Goal: Task Accomplishment & Management: Manage account settings

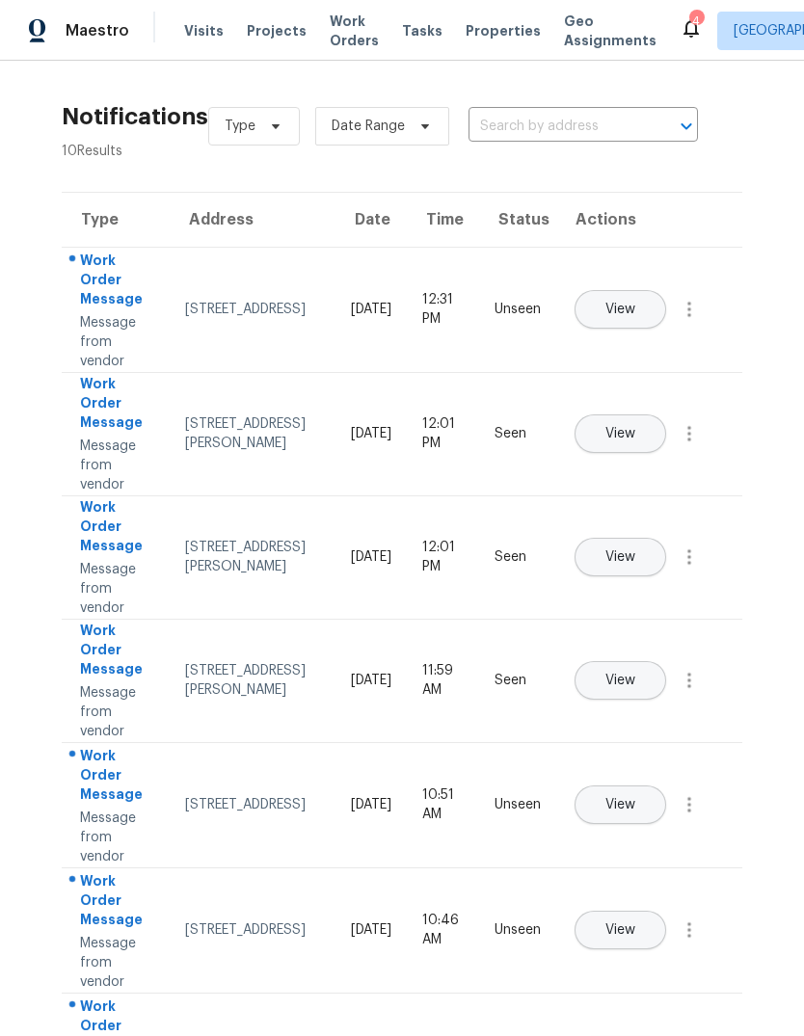
scroll to position [12, 6]
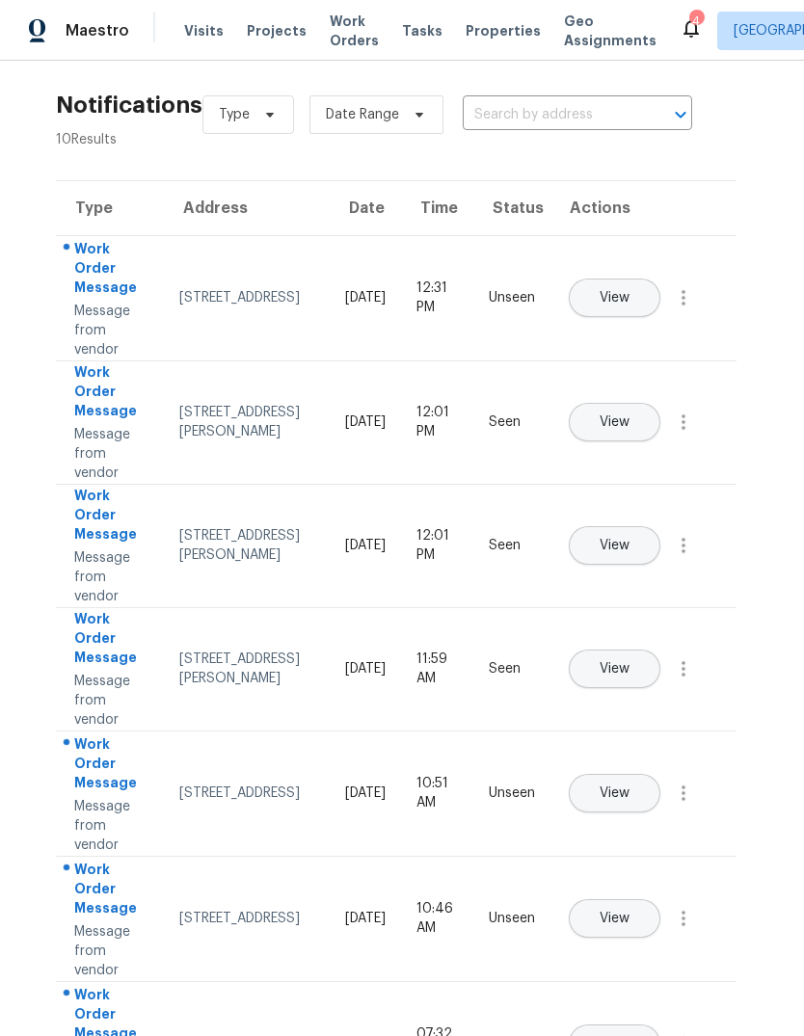
click at [476, 31] on span "Properties" at bounding box center [503, 30] width 75 height 19
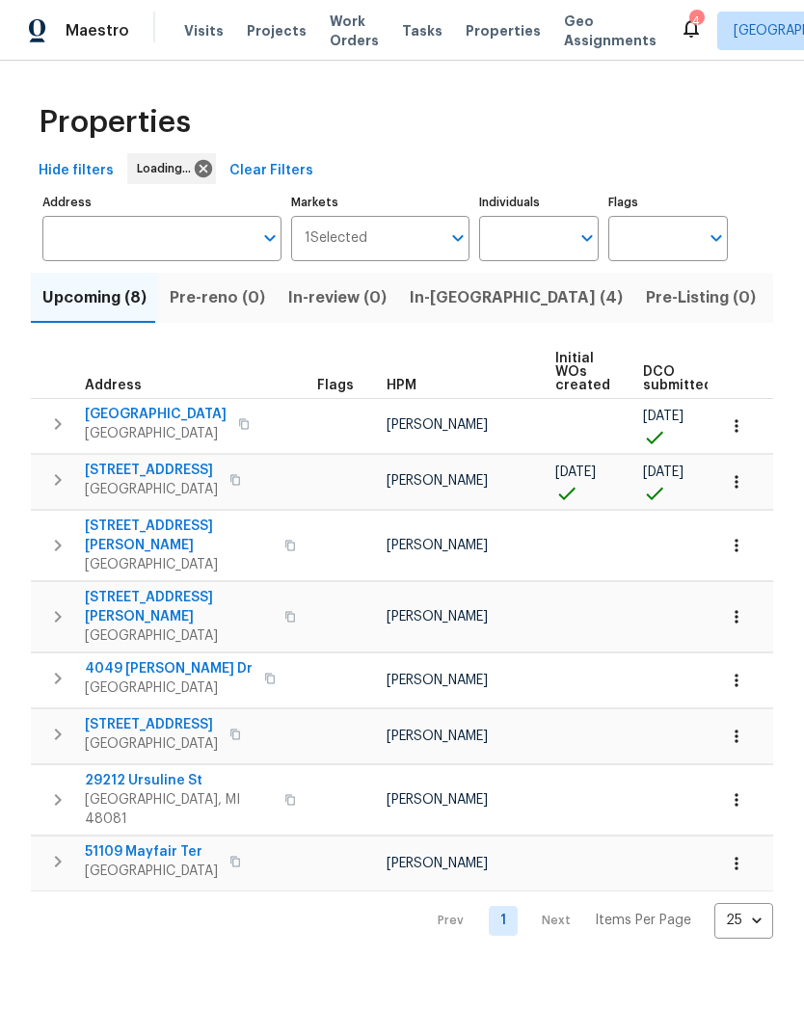
click at [441, 313] on button "In-[GEOGRAPHIC_DATA] (4)" at bounding box center [516, 298] width 236 height 50
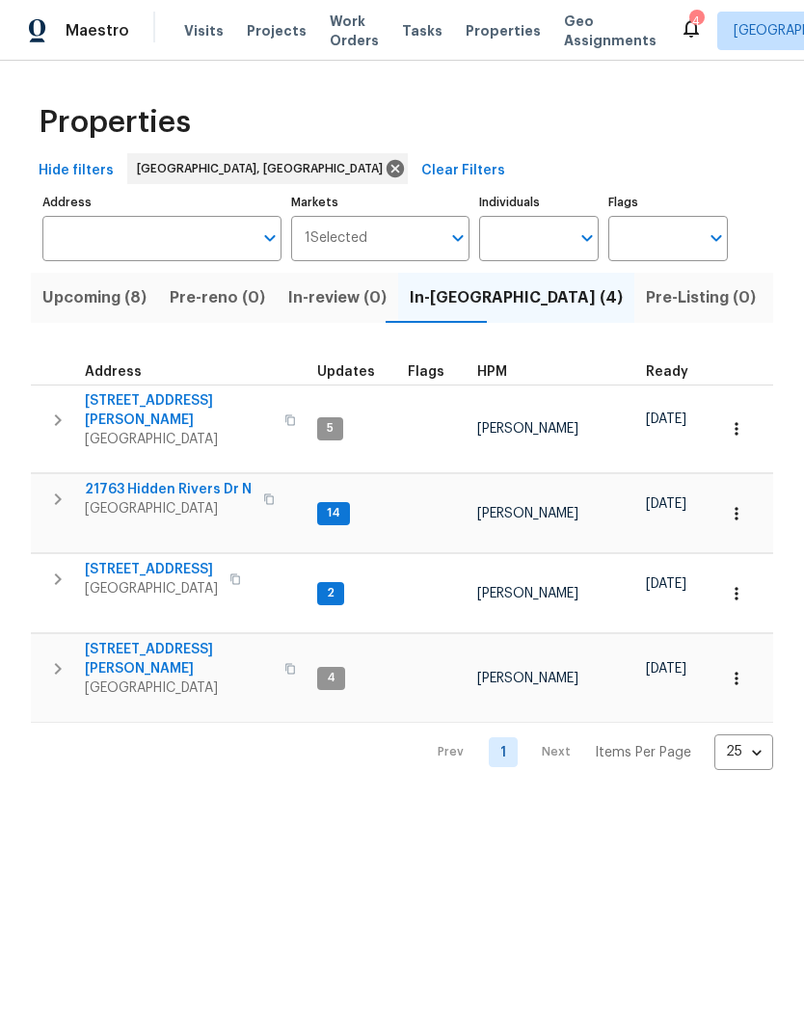
scroll to position [15, 0]
click at [146, 679] on span "[GEOGRAPHIC_DATA]" at bounding box center [179, 688] width 188 height 19
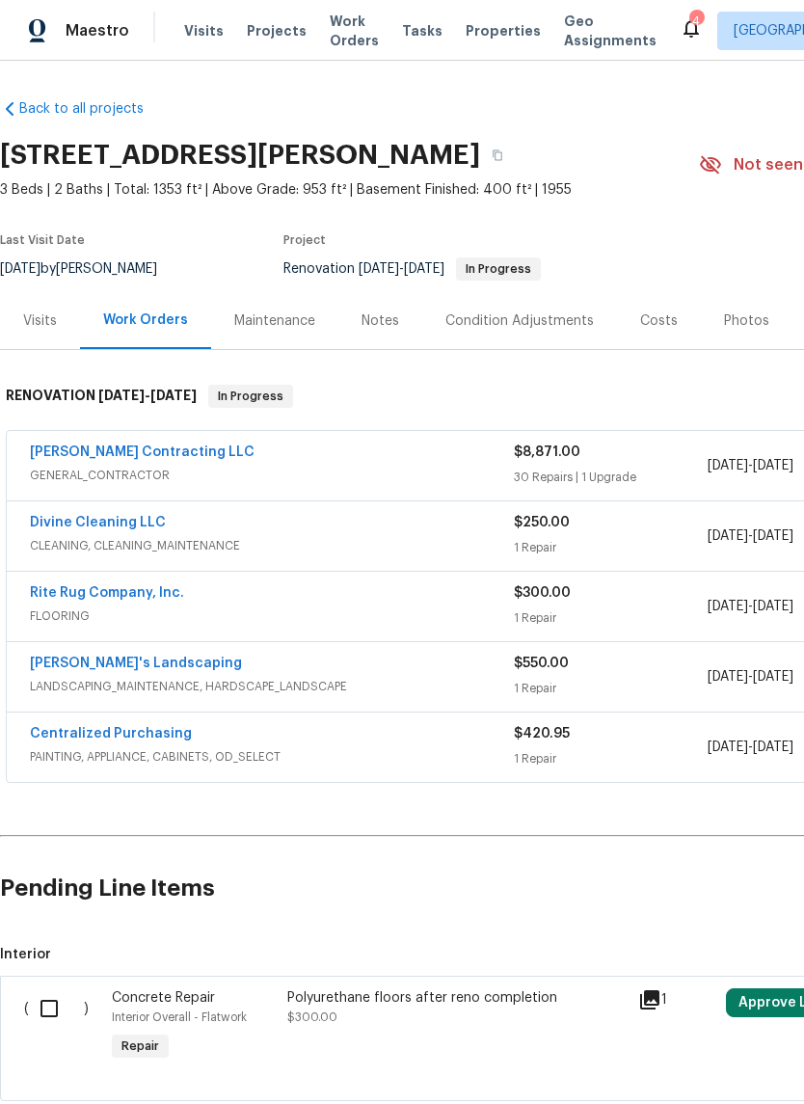
click at [136, 456] on link "[PERSON_NAME] Contracting LLC" at bounding box center [142, 451] width 225 height 13
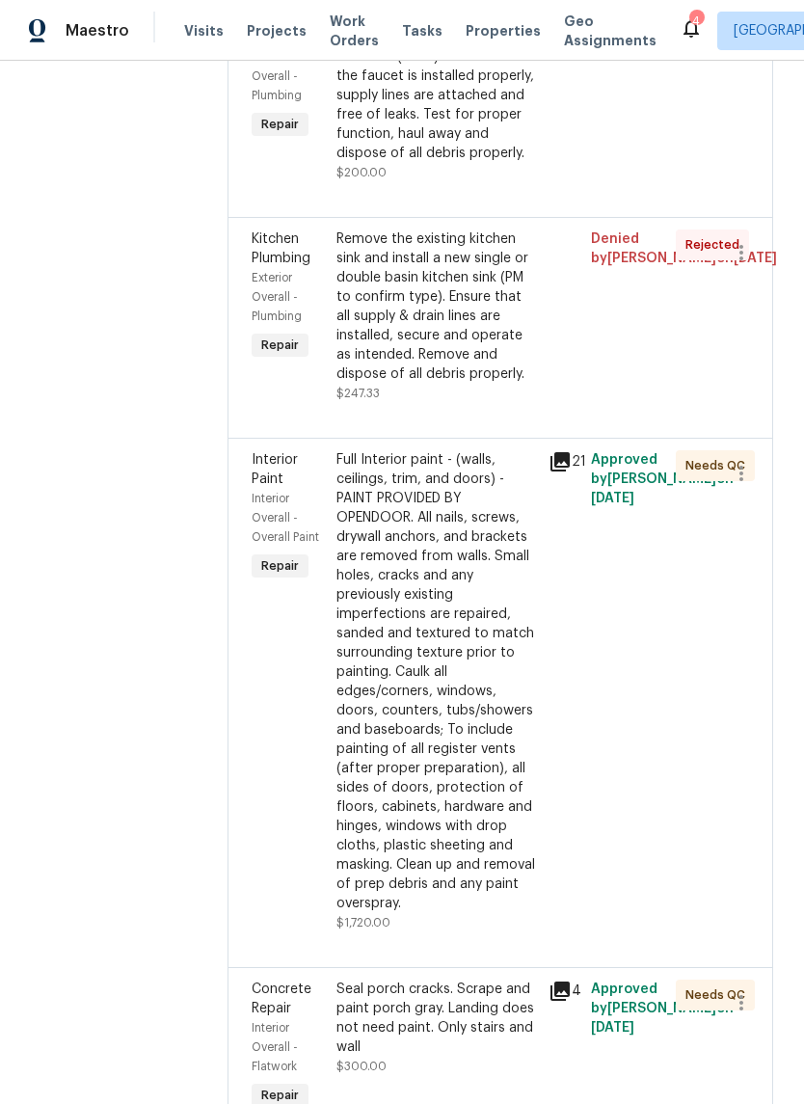
scroll to position [438, 0]
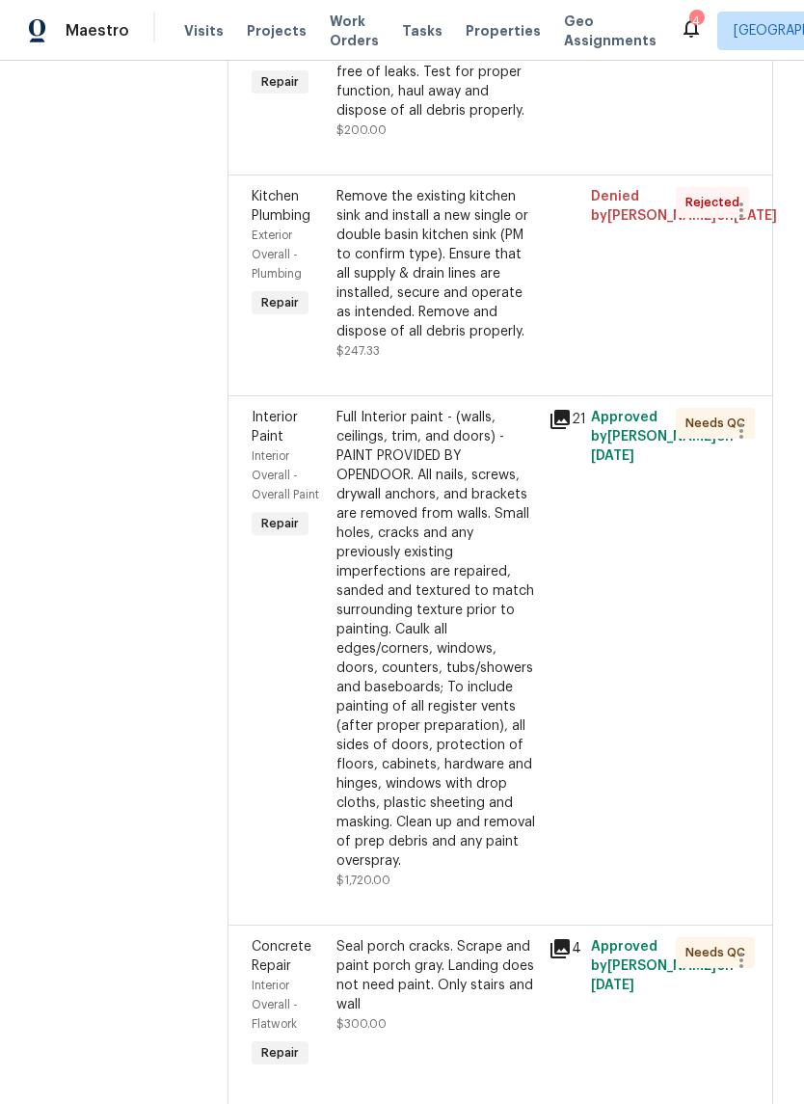
click at [492, 641] on div "Full Interior paint - (walls, ceilings, trim, and doors) - PAINT PROVIDED BY OP…" at bounding box center [436, 639] width 200 height 463
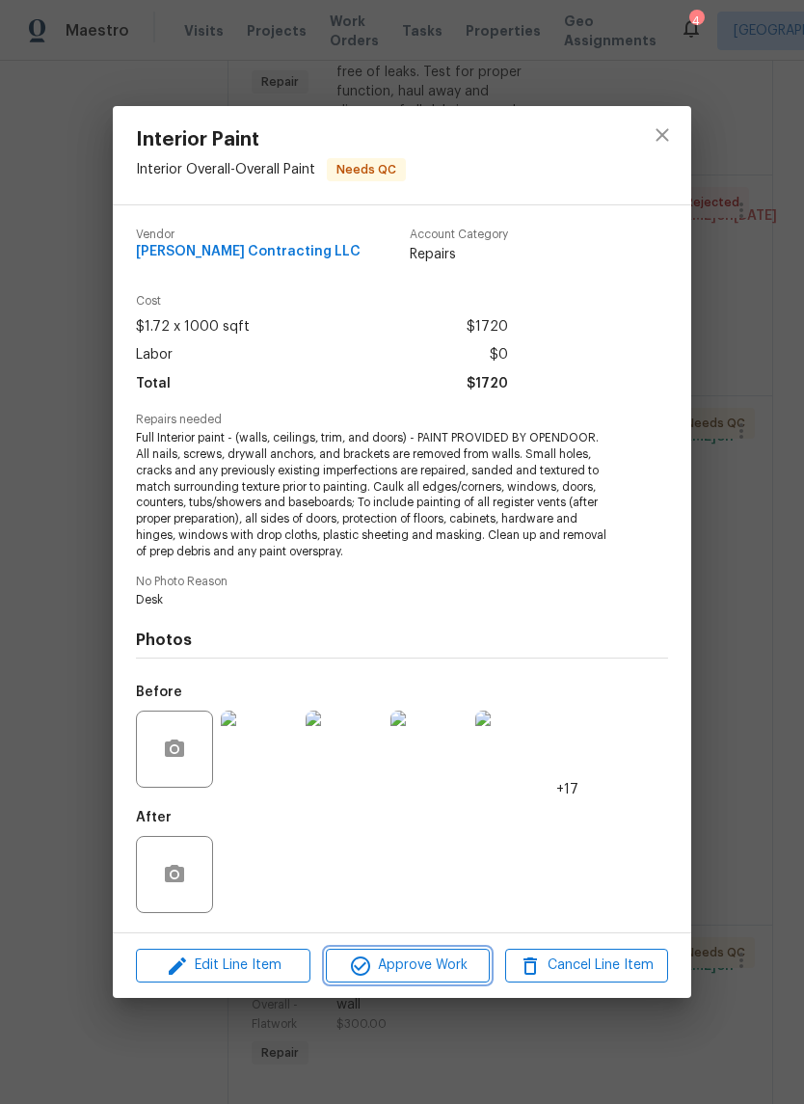
click at [466, 964] on span "Approve Work" at bounding box center [407, 965] width 151 height 24
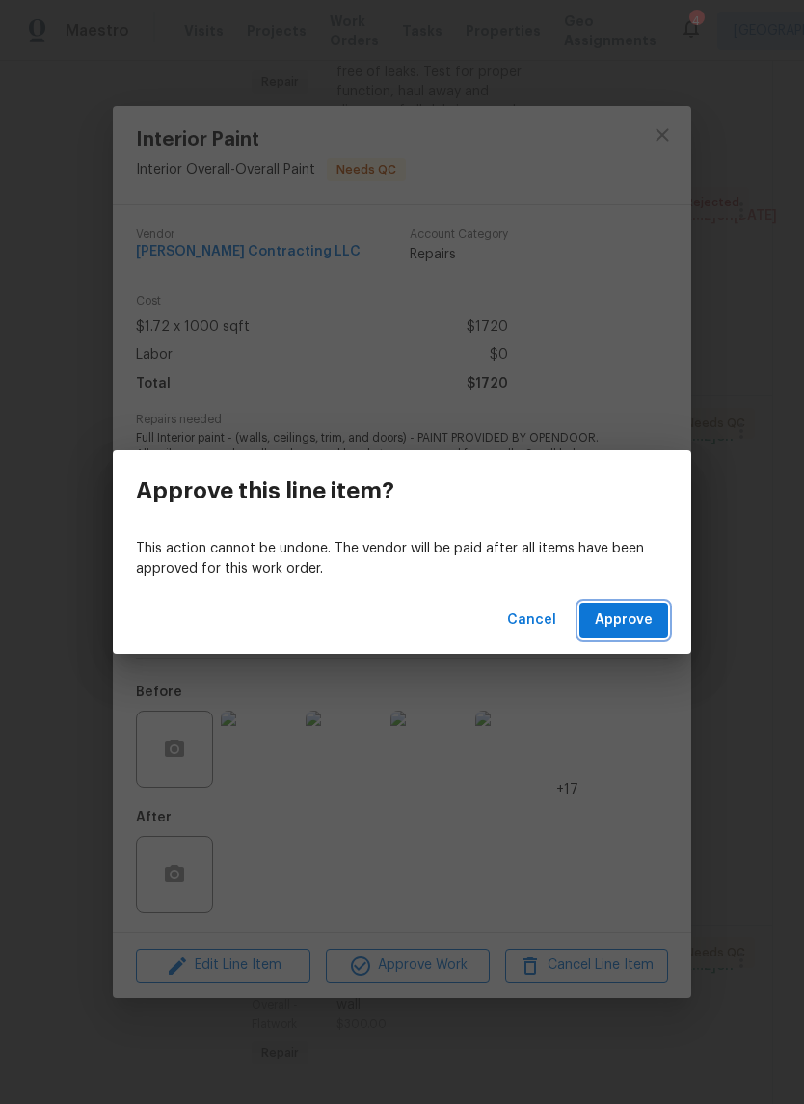
click at [615, 611] on span "Approve" at bounding box center [624, 620] width 58 height 24
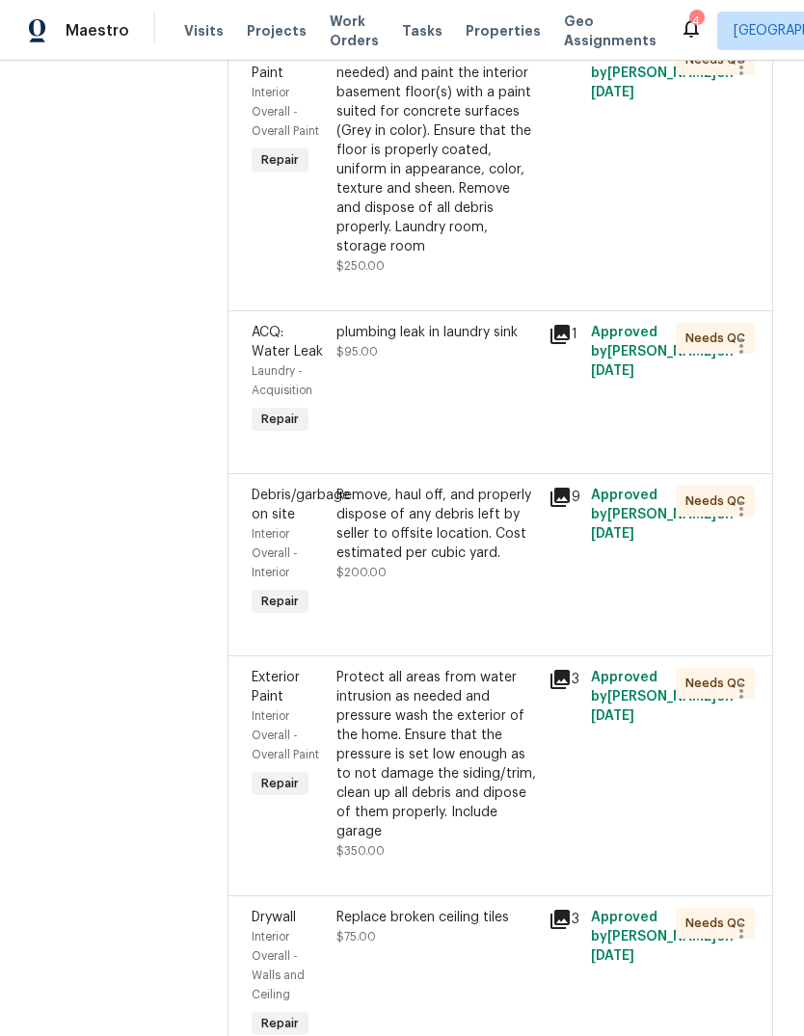
scroll to position [4628, 0]
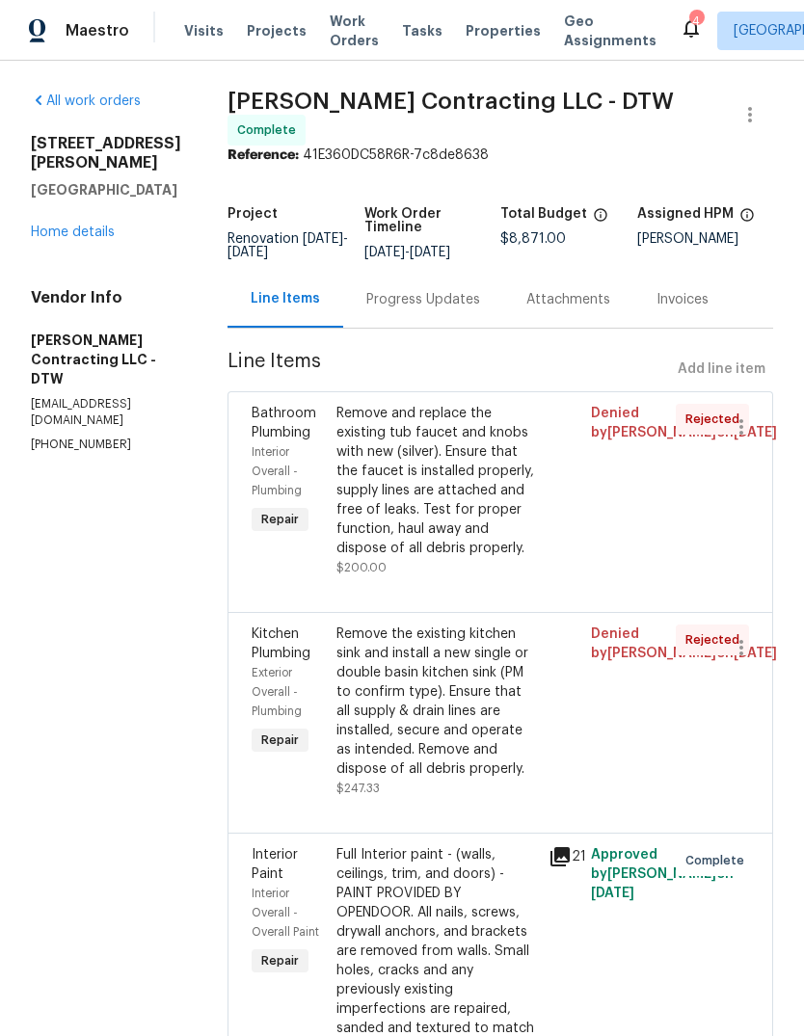
click at [83, 226] on link "Home details" at bounding box center [73, 232] width 84 height 13
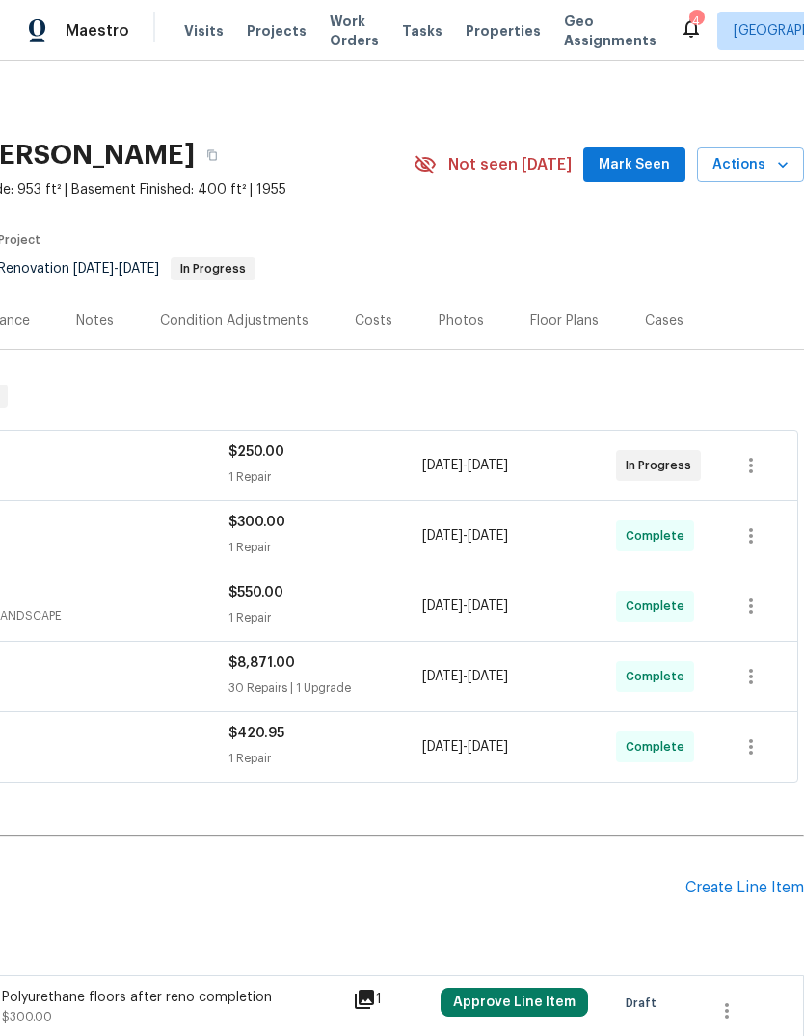
scroll to position [0, 285]
click at [689, 18] on div "4" at bounding box center [695, 21] width 13 height 19
click at [467, 37] on span "Properties" at bounding box center [503, 30] width 75 height 19
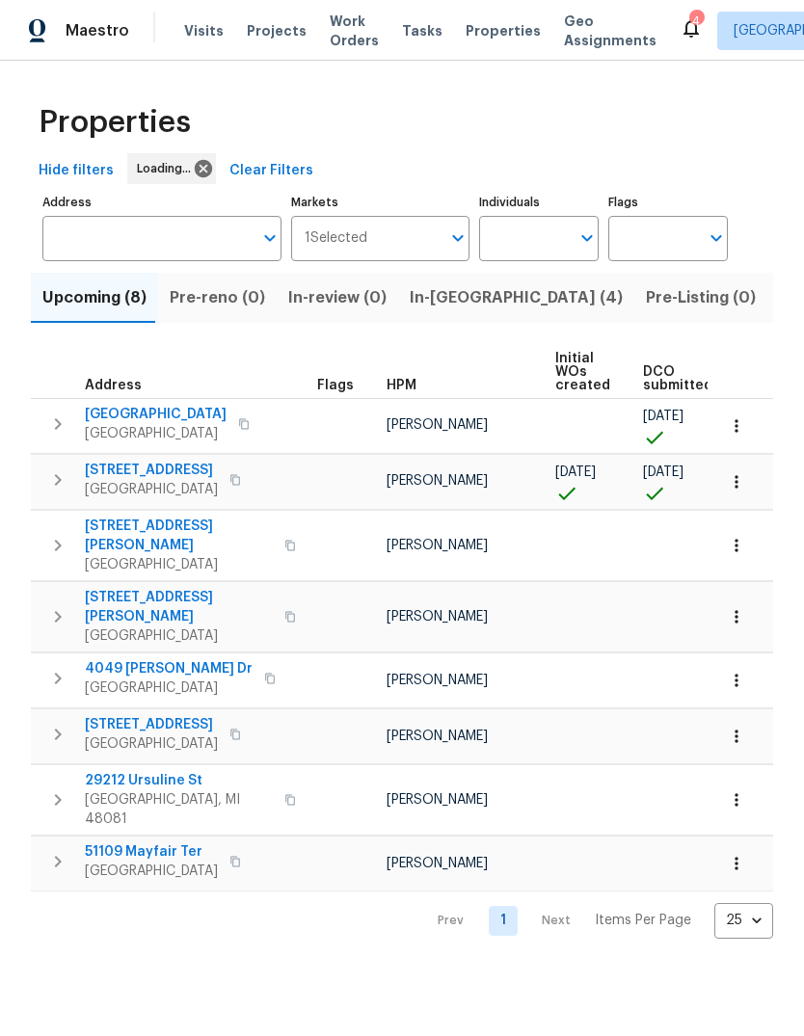
click at [440, 298] on span "In-[GEOGRAPHIC_DATA] (4)" at bounding box center [516, 297] width 213 height 27
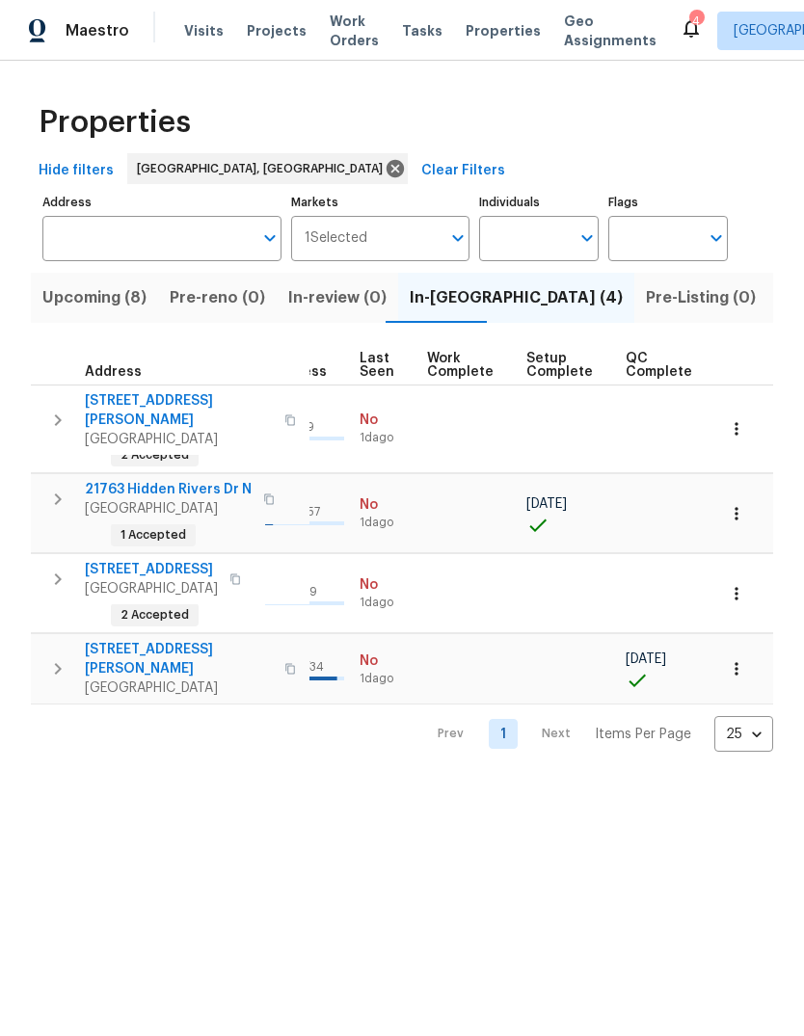
click at [769, 635] on body "Maestro Visits Projects Work Orders Tasks Properties Geo Assignments 4 Detroit,…" at bounding box center [402, 391] width 804 height 783
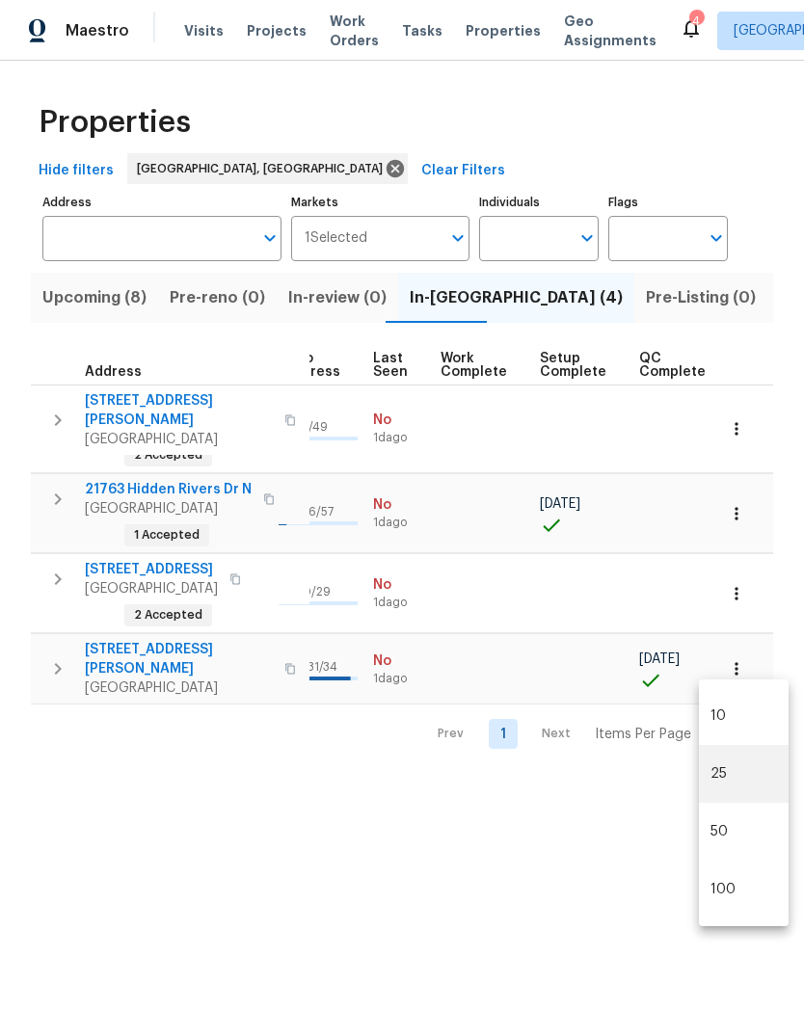
click at [766, 632] on div at bounding box center [402, 518] width 804 height 1036
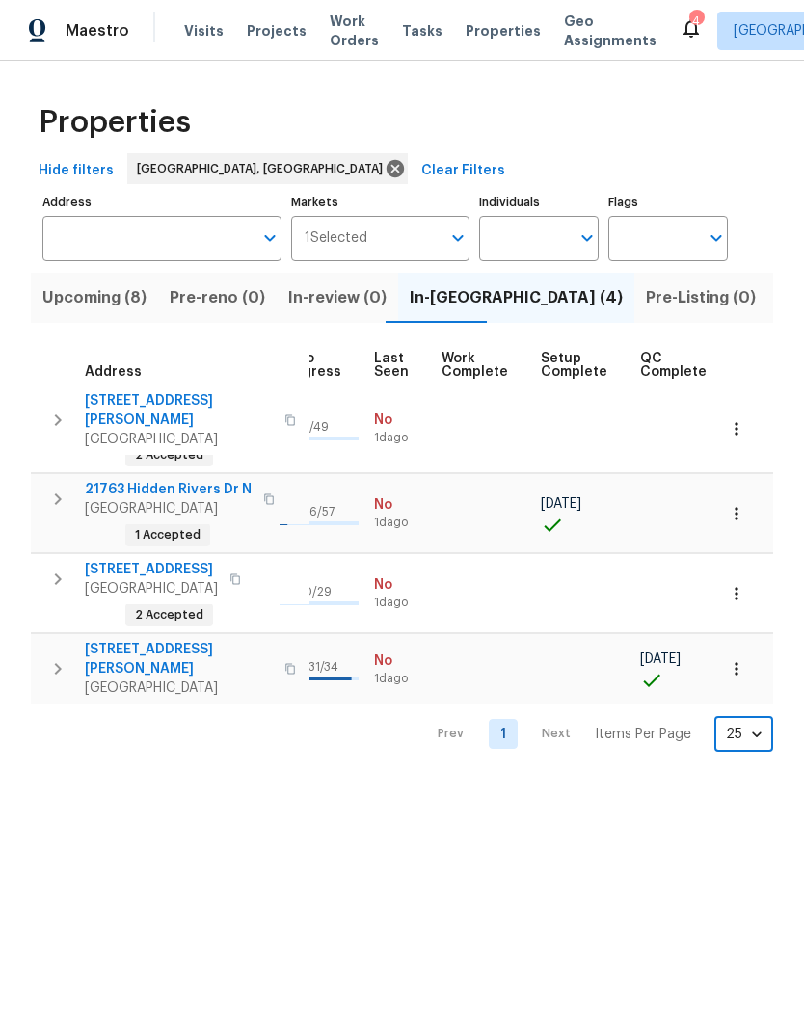
click at [734, 659] on icon "button" at bounding box center [736, 668] width 19 height 19
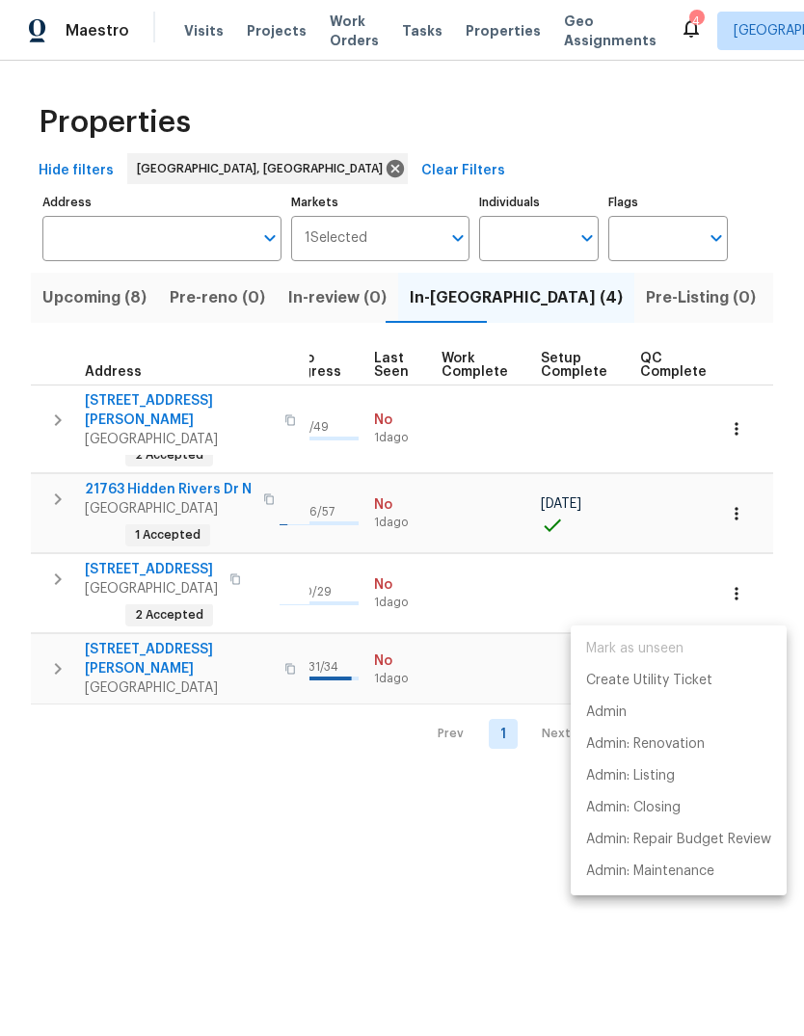
click at [438, 753] on div at bounding box center [402, 518] width 804 height 1036
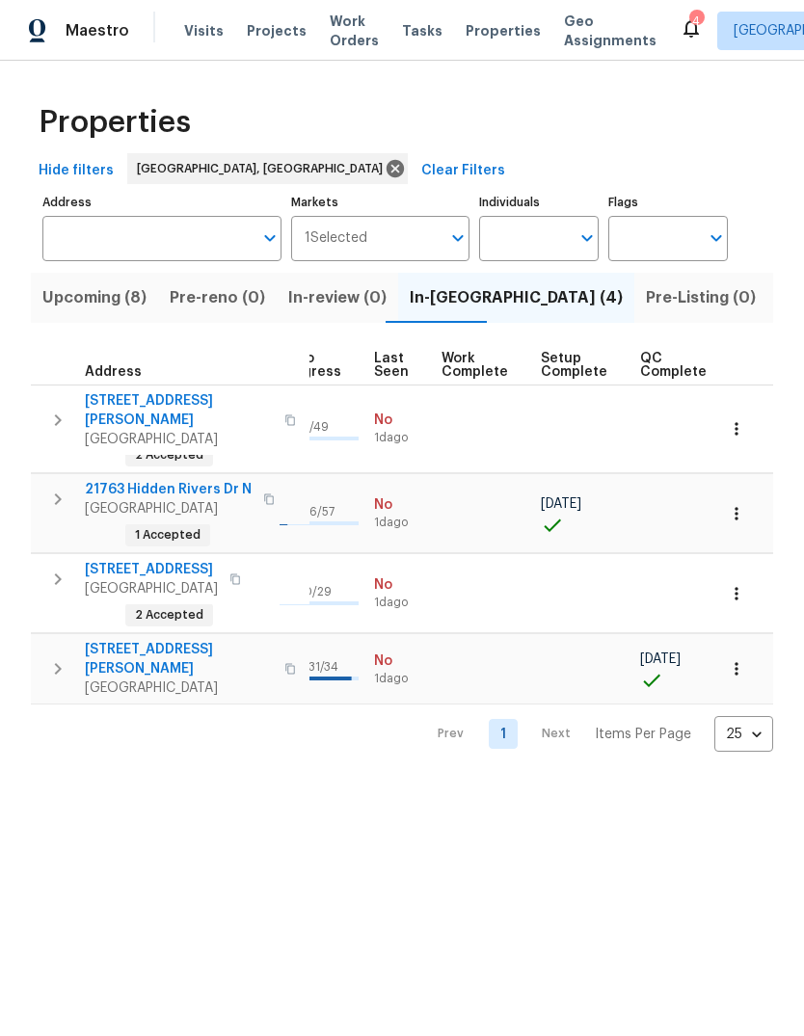
click at [358, 783] on html "Maestro Visits Projects Work Orders Tasks Properties Geo Assignments 4 Detroit,…" at bounding box center [402, 391] width 804 height 783
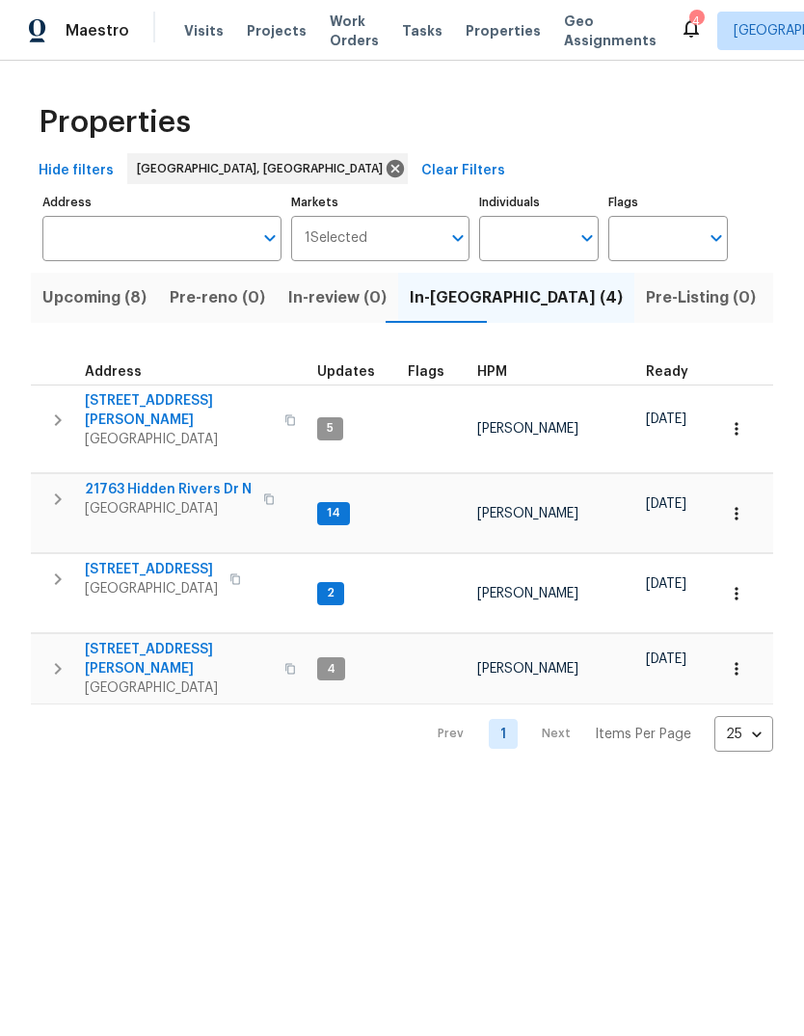
scroll to position [0, 0]
click at [165, 679] on span "Lincoln Park, MI 48146" at bounding box center [179, 688] width 188 height 19
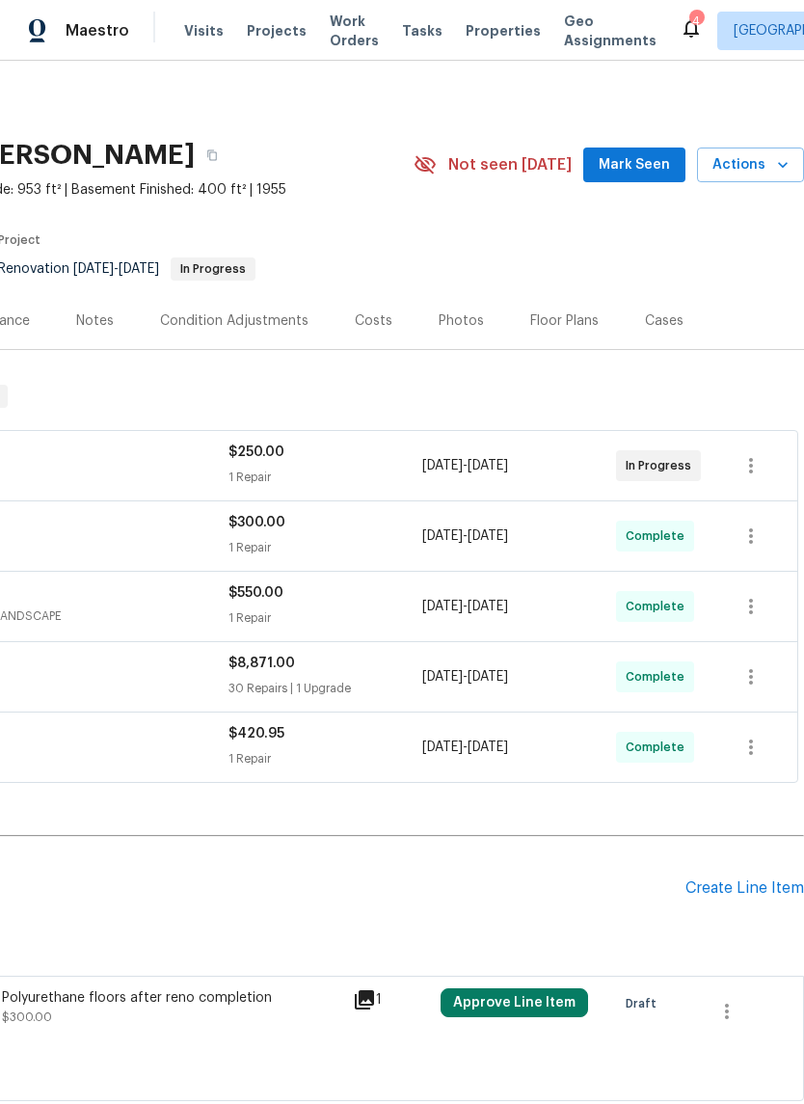
scroll to position [0, 285]
click at [753, 172] on span "Actions" at bounding box center [750, 165] width 76 height 24
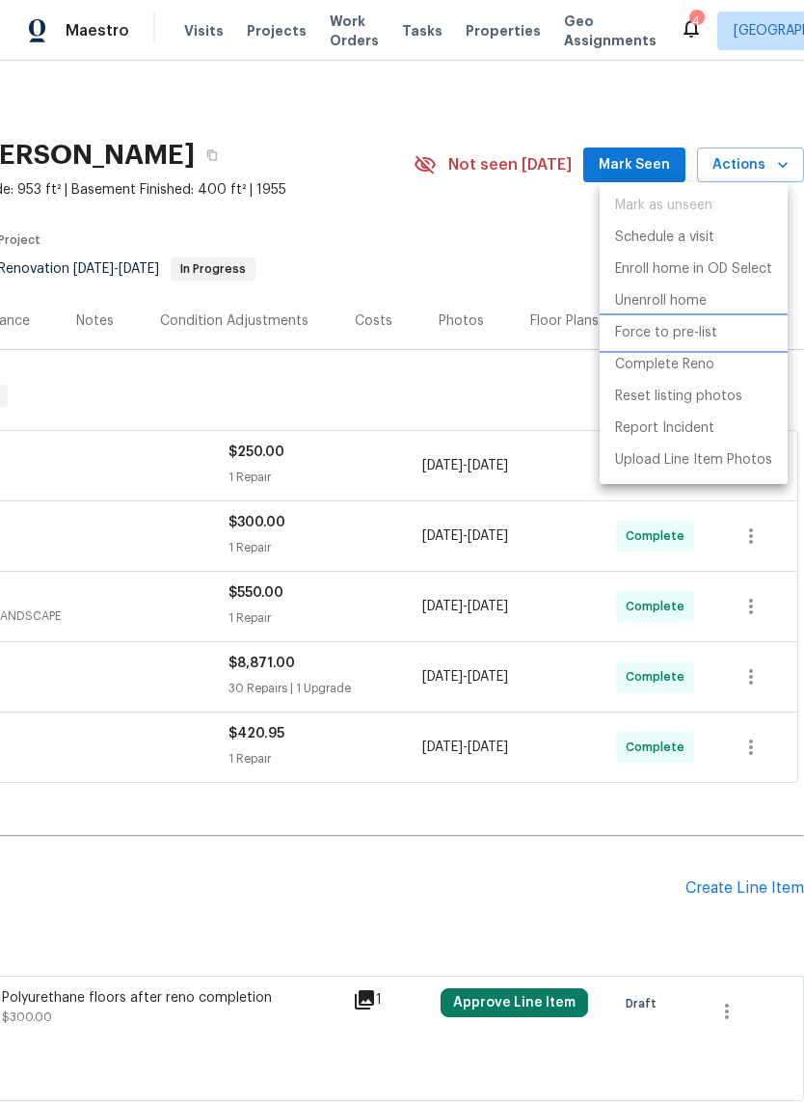
click at [698, 334] on p "Force to pre-list" at bounding box center [666, 333] width 102 height 20
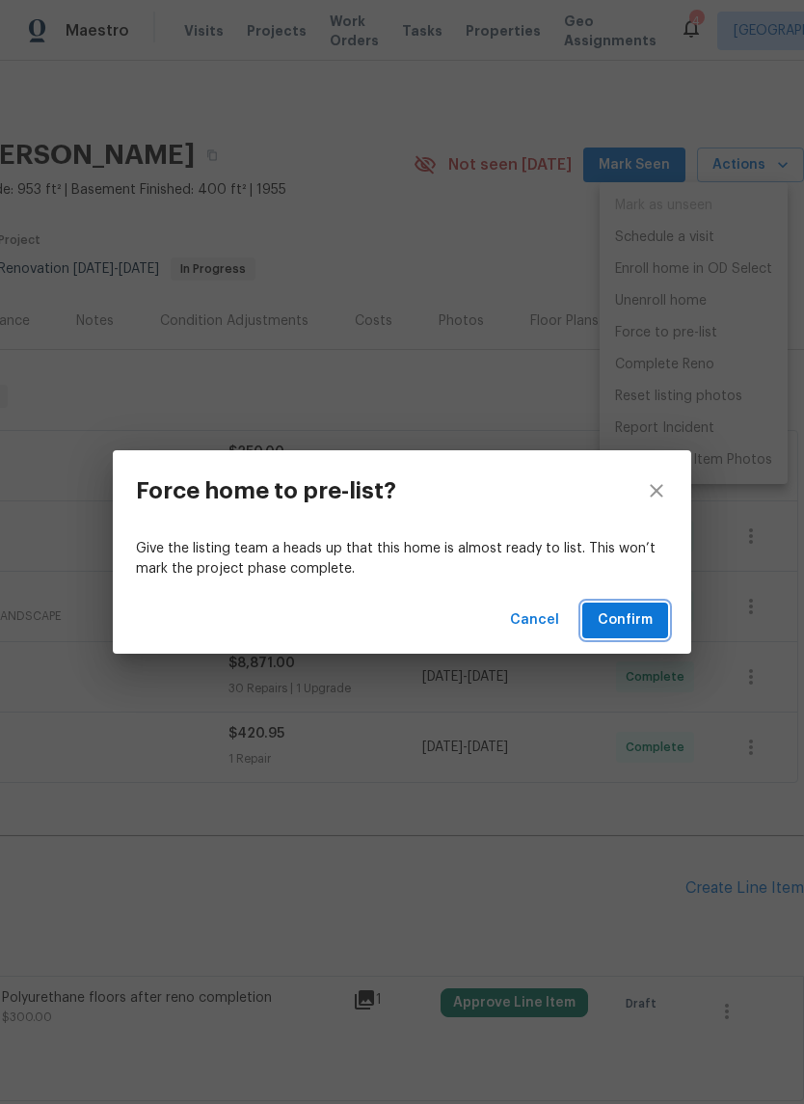
click at [626, 628] on span "Confirm" at bounding box center [625, 620] width 55 height 24
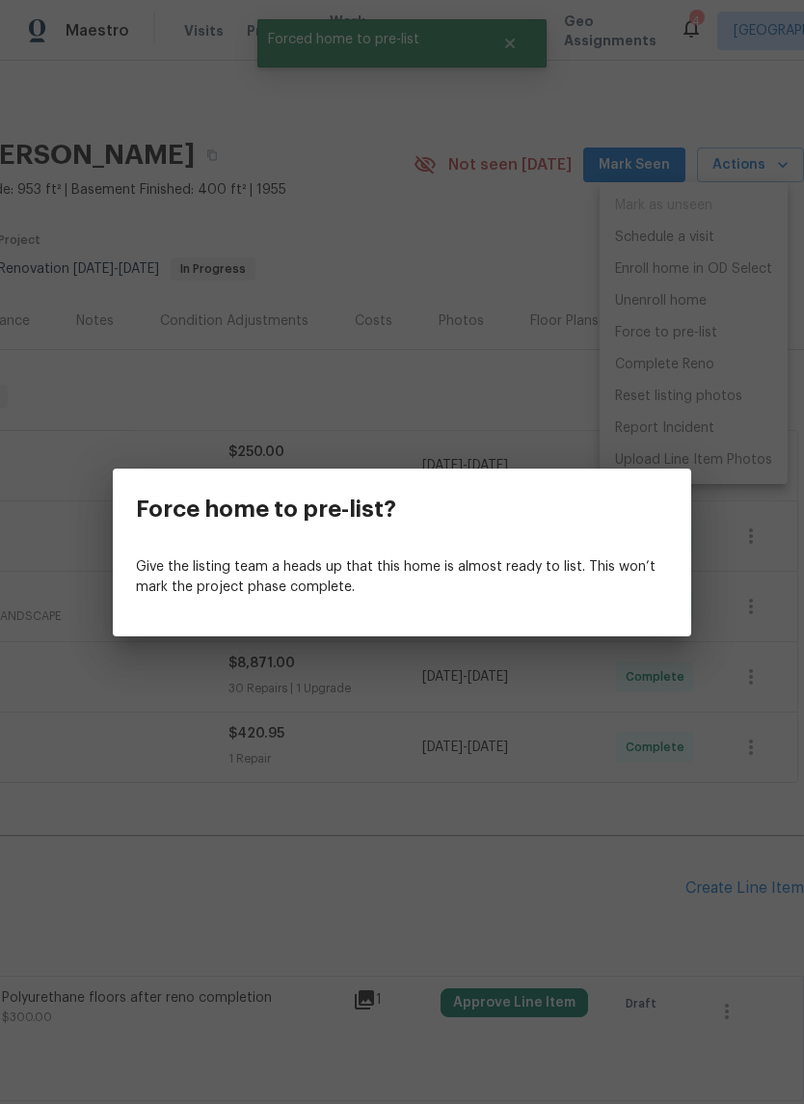
click at [769, 158] on div "Force home to pre-list? Give the listing team a heads up that this home is almo…" at bounding box center [402, 552] width 804 height 1104
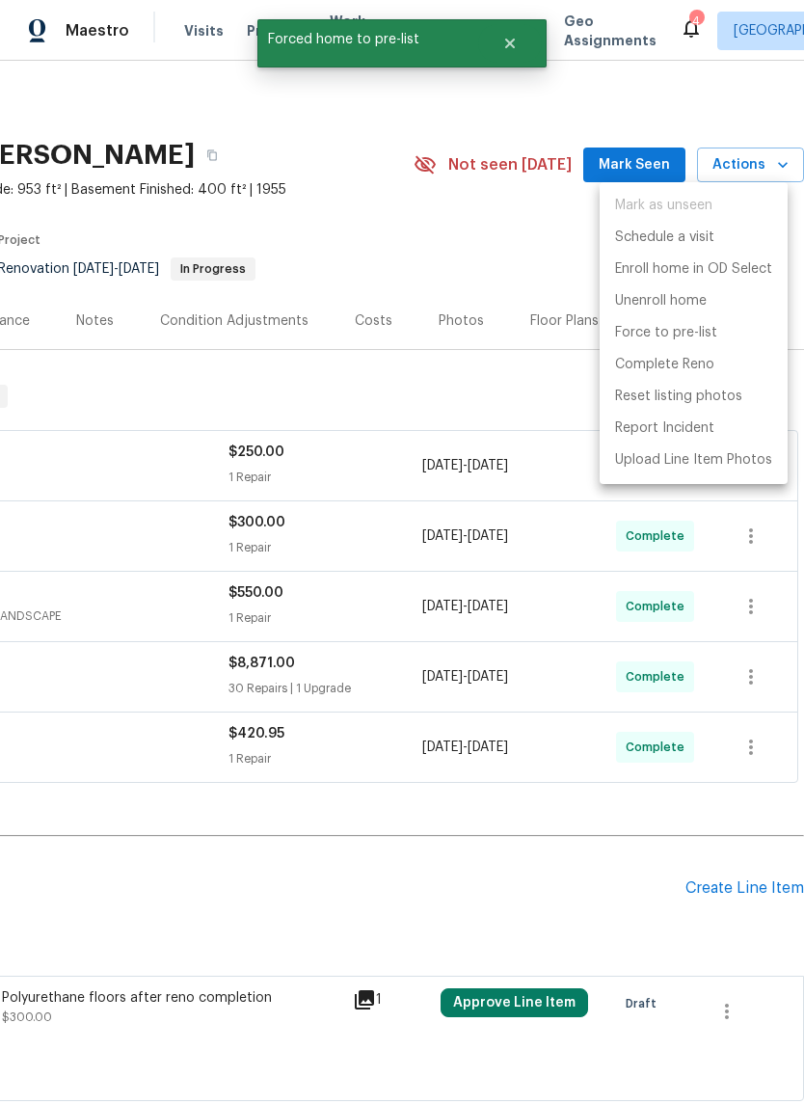
click at [757, 172] on div at bounding box center [402, 552] width 804 height 1104
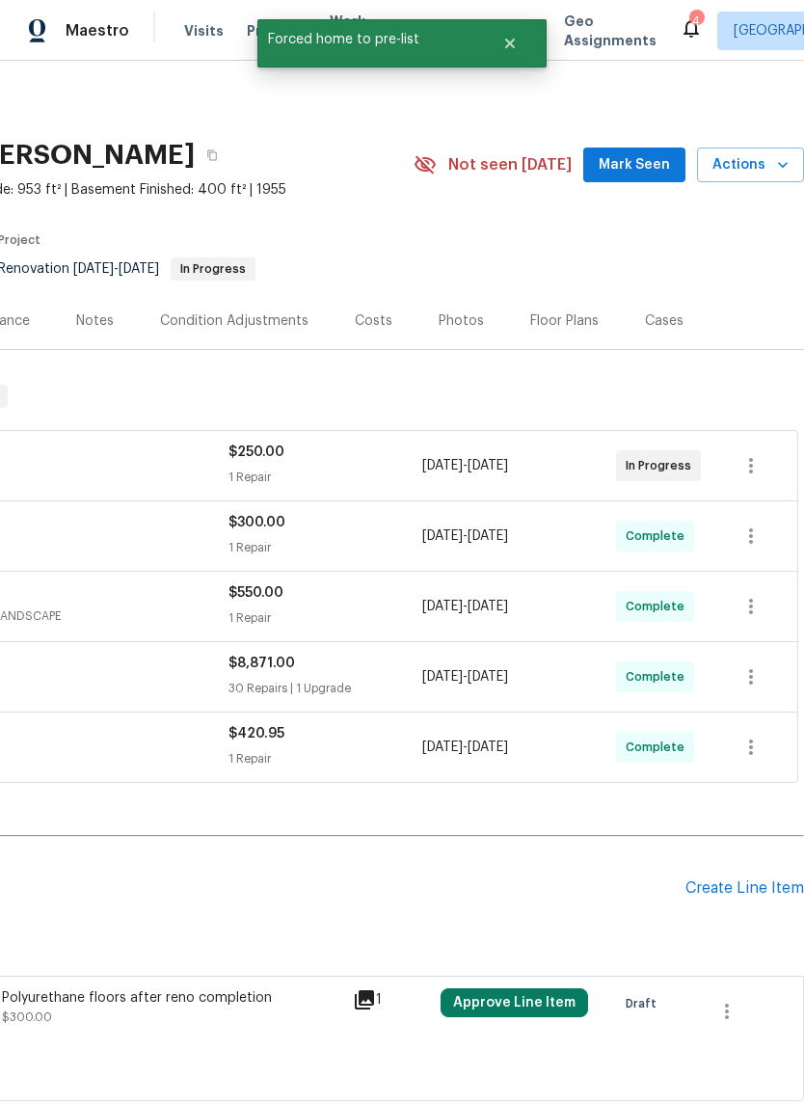
click at [753, 173] on span "Actions" at bounding box center [750, 165] width 76 height 24
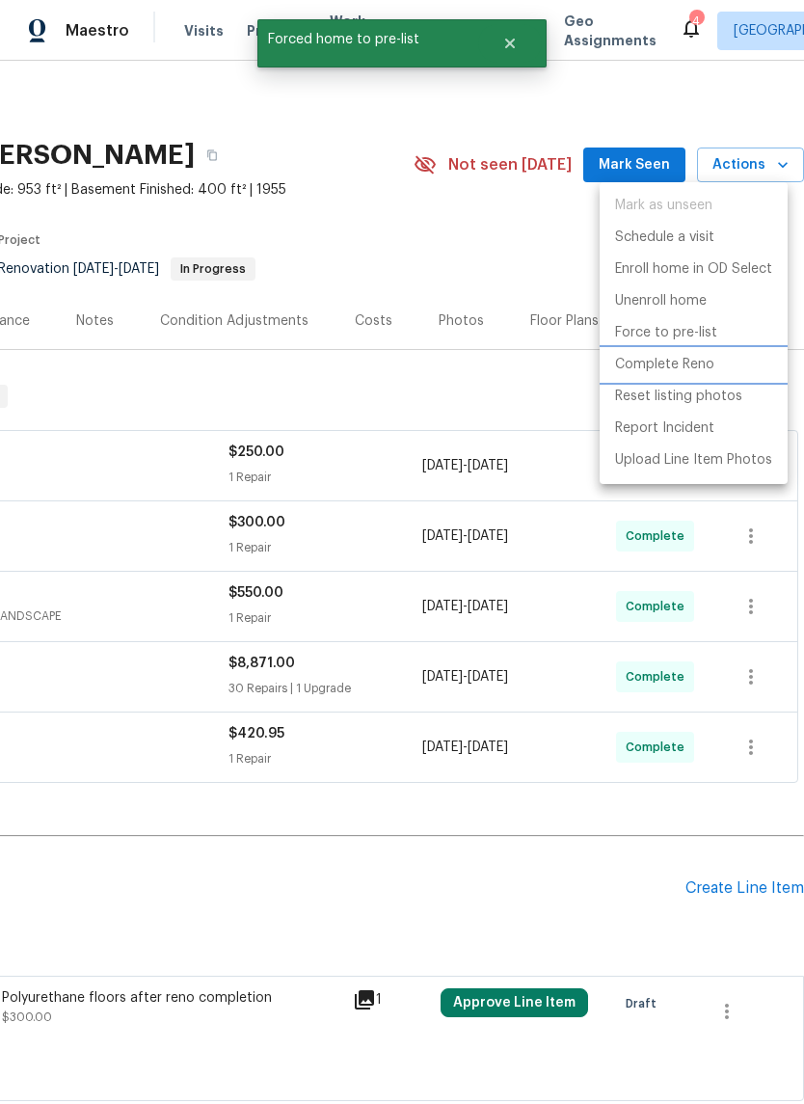
click at [690, 362] on p "Complete Reno" at bounding box center [664, 365] width 99 height 20
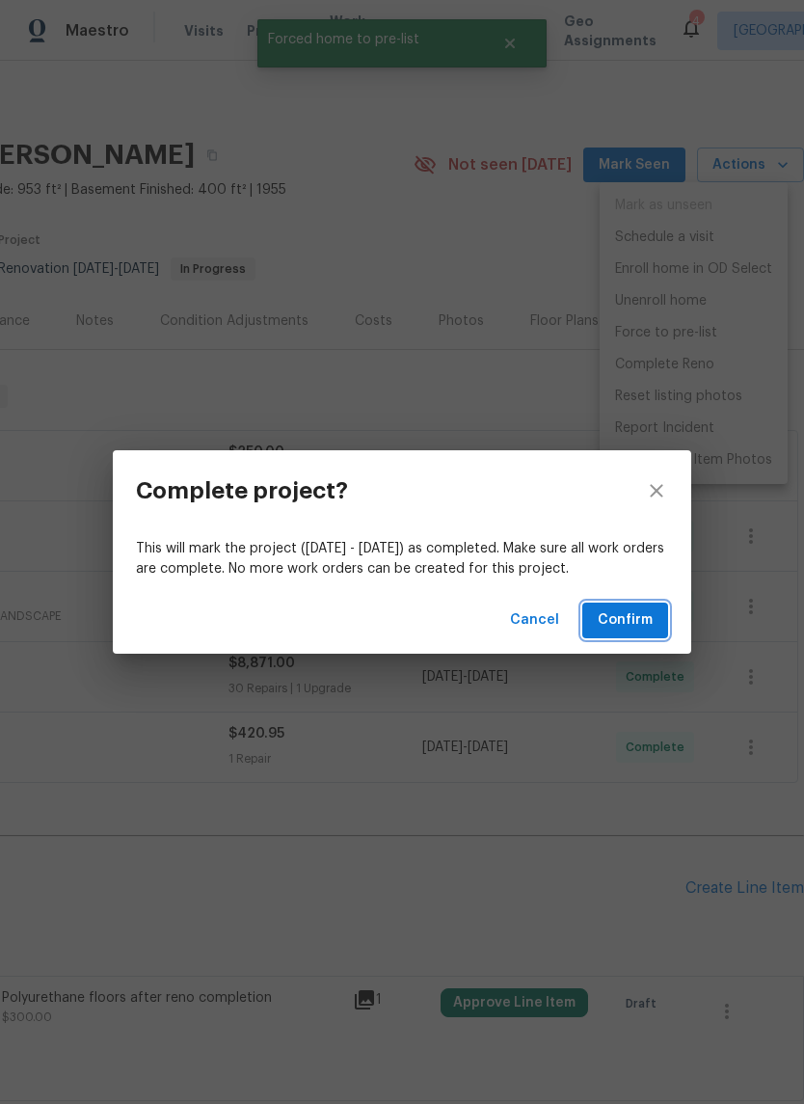
click at [629, 605] on button "Confirm" at bounding box center [625, 620] width 86 height 36
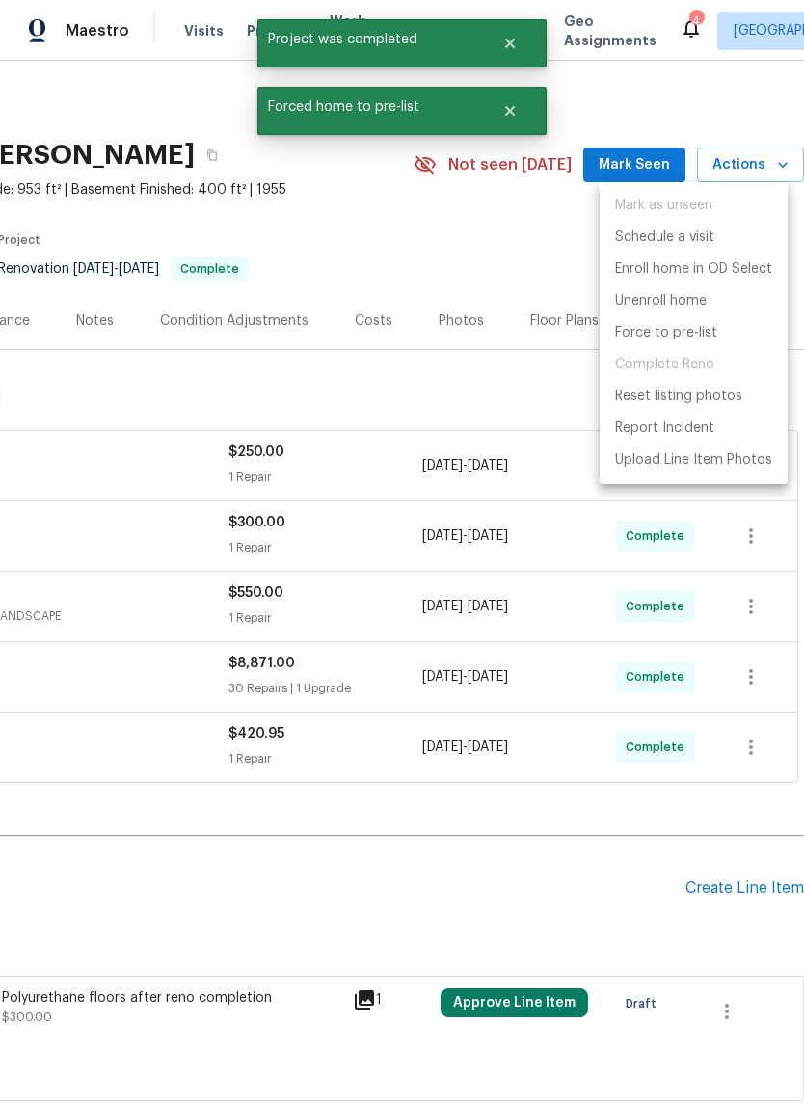
click at [451, 321] on div at bounding box center [402, 552] width 804 height 1104
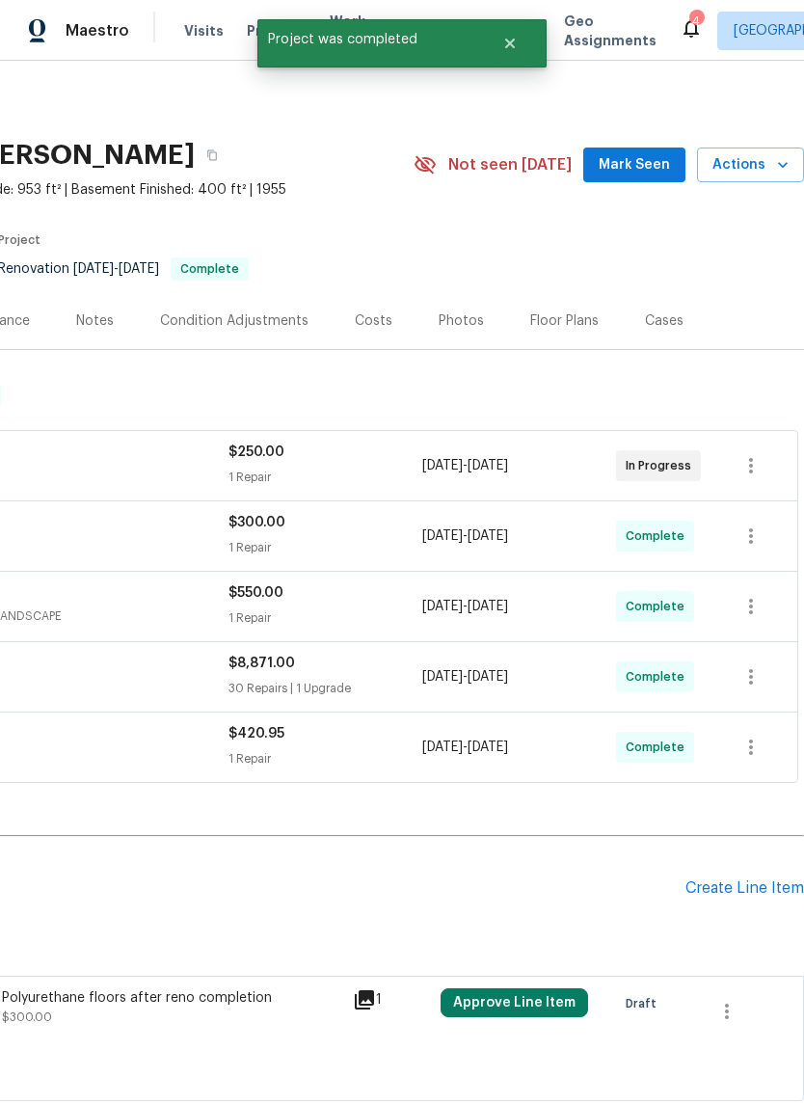
click at [455, 324] on div "Photos" at bounding box center [461, 320] width 45 height 19
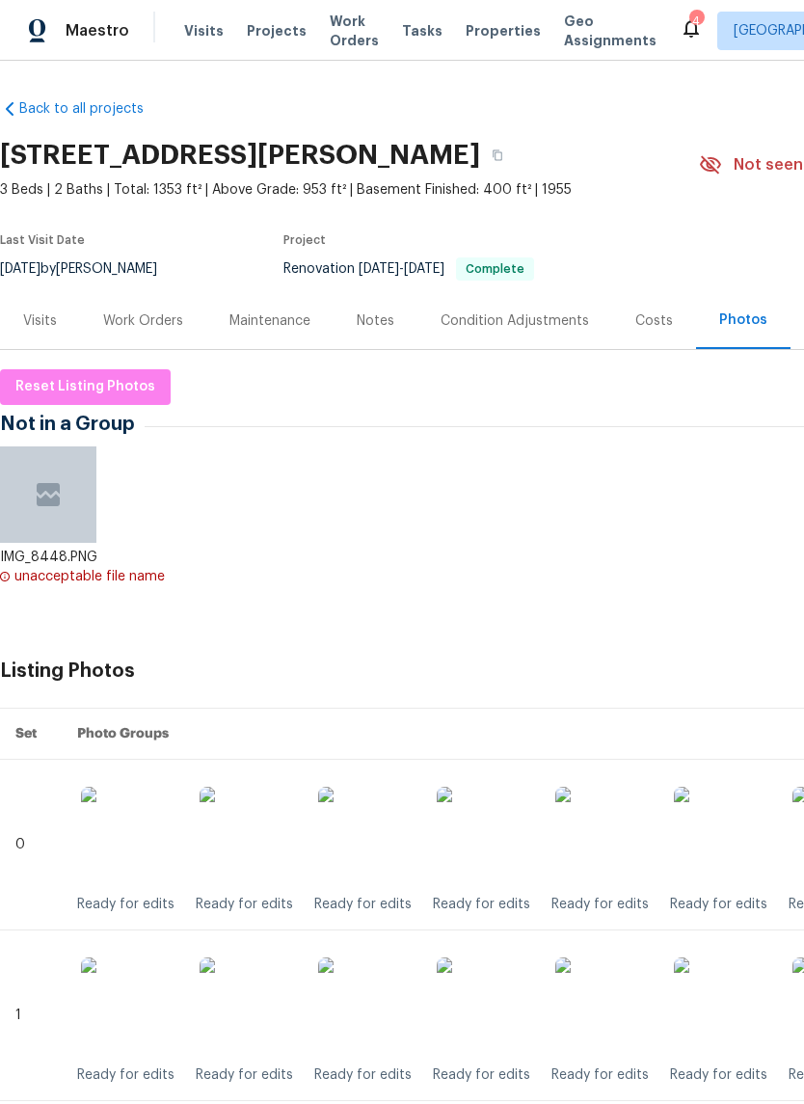
click at [490, 35] on span "Properties" at bounding box center [503, 30] width 75 height 19
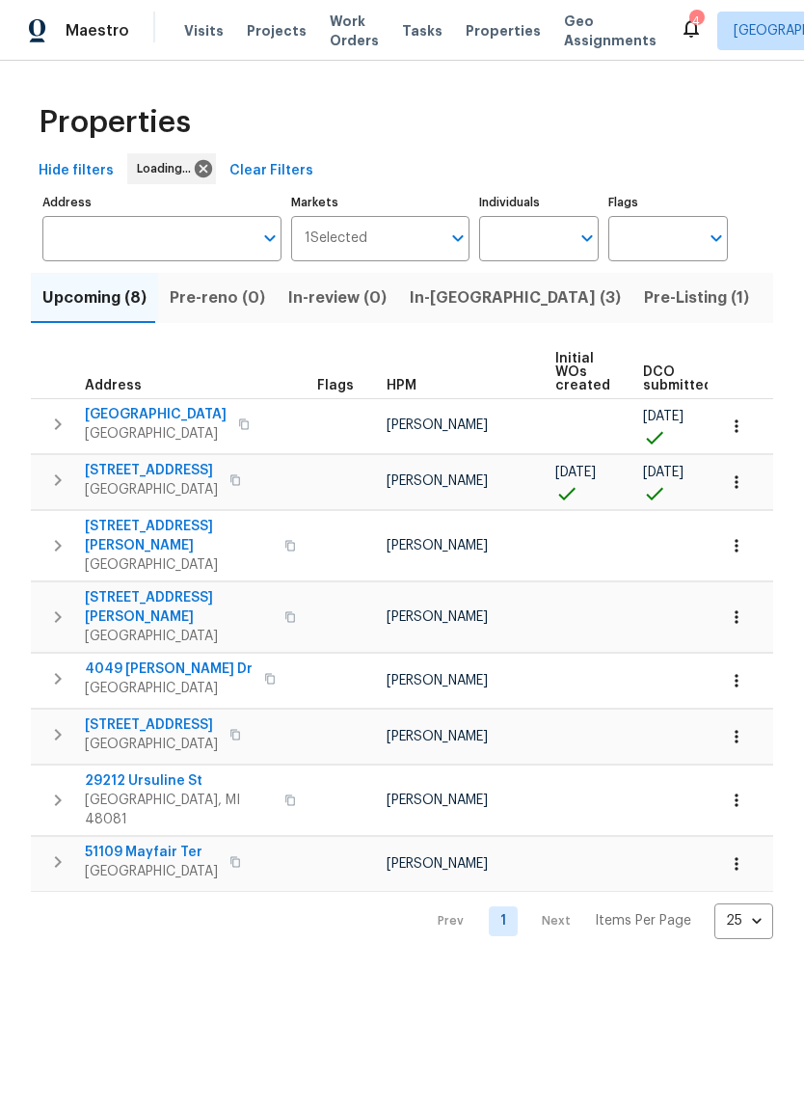
click at [455, 300] on span "In-[GEOGRAPHIC_DATA] (3)" at bounding box center [515, 297] width 211 height 27
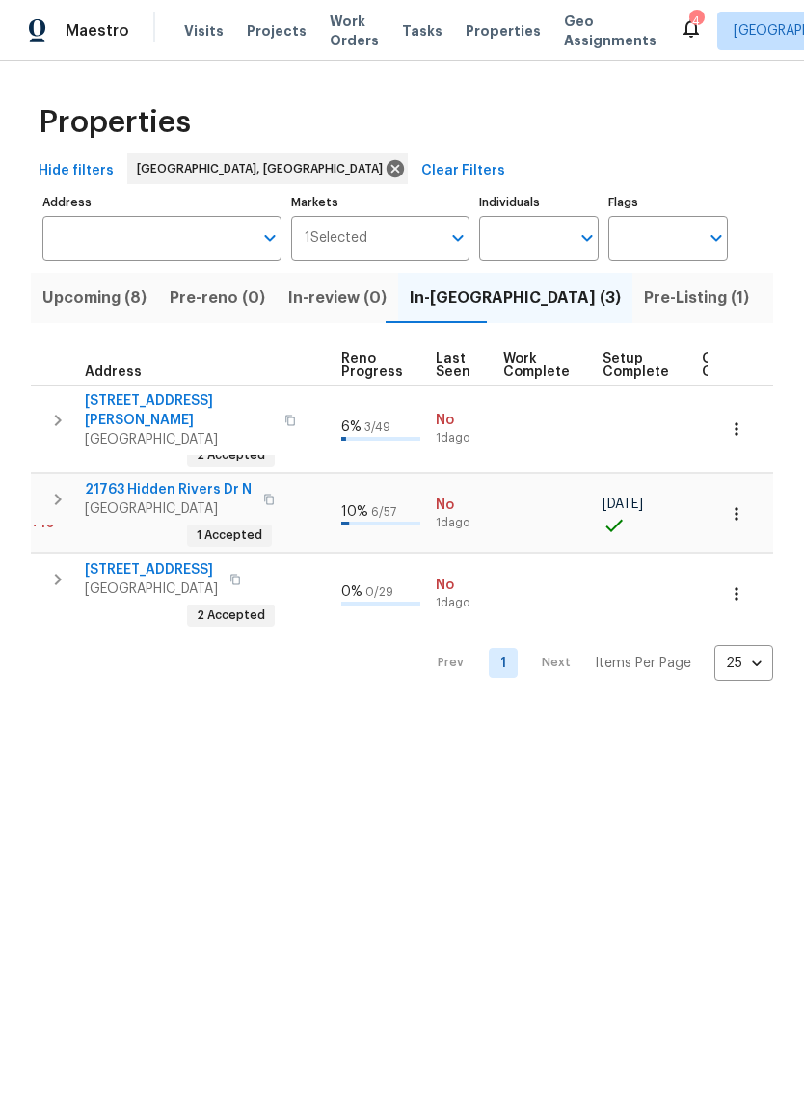
scroll to position [0, 840]
click at [772, 296] on span "Listed (15)" at bounding box center [811, 297] width 79 height 27
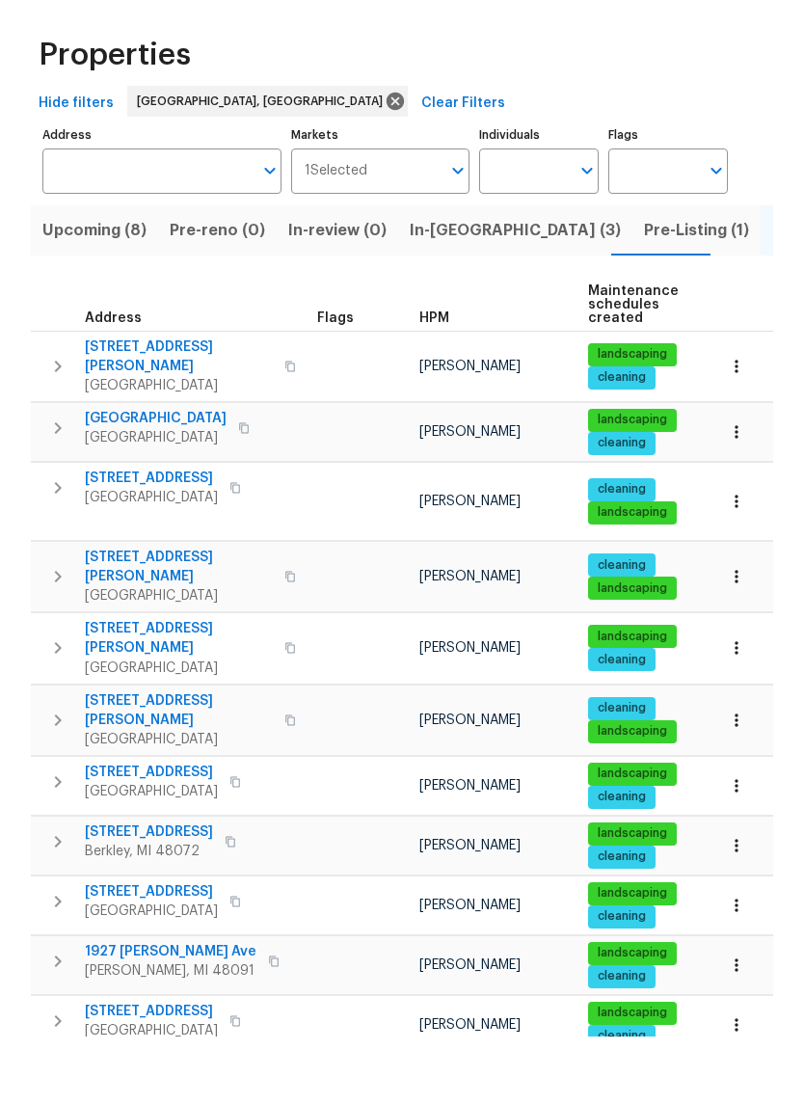
click at [444, 284] on span "In-reno (3)" at bounding box center [515, 297] width 211 height 27
